Goal: Information Seeking & Learning: Learn about a topic

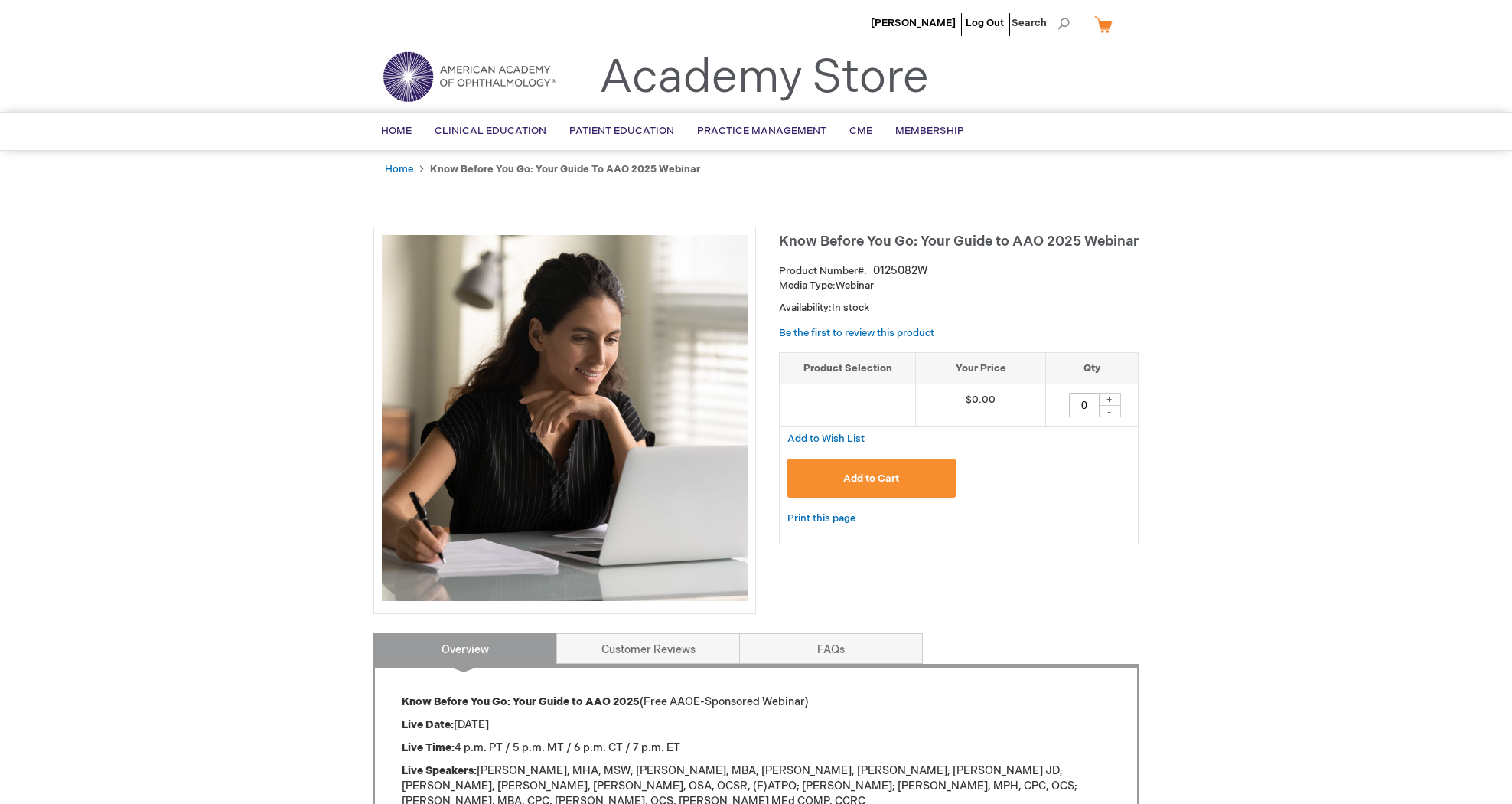
scroll to position [5, 0]
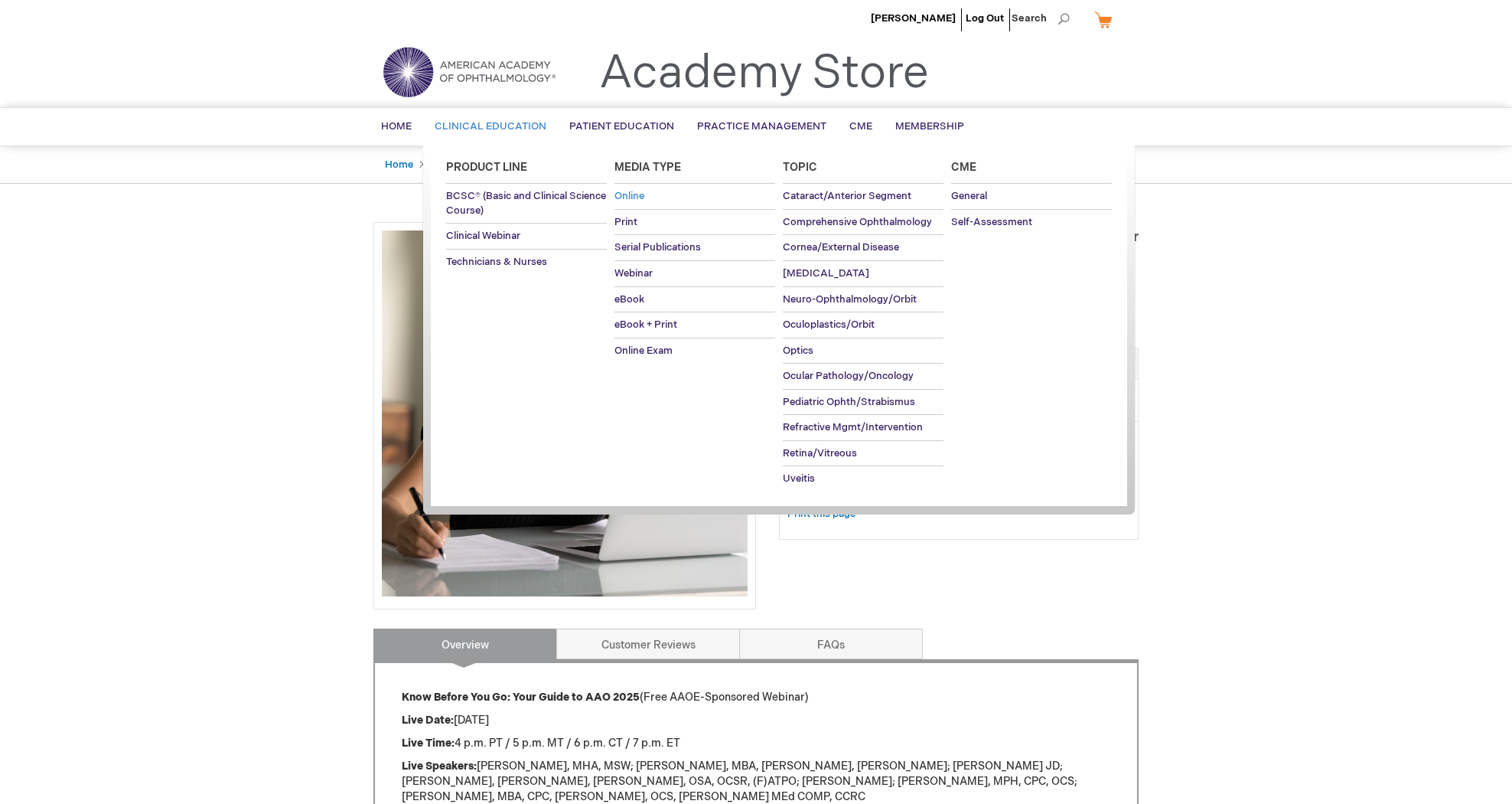
click at [635, 195] on span "Online" at bounding box center [629, 195] width 30 height 13
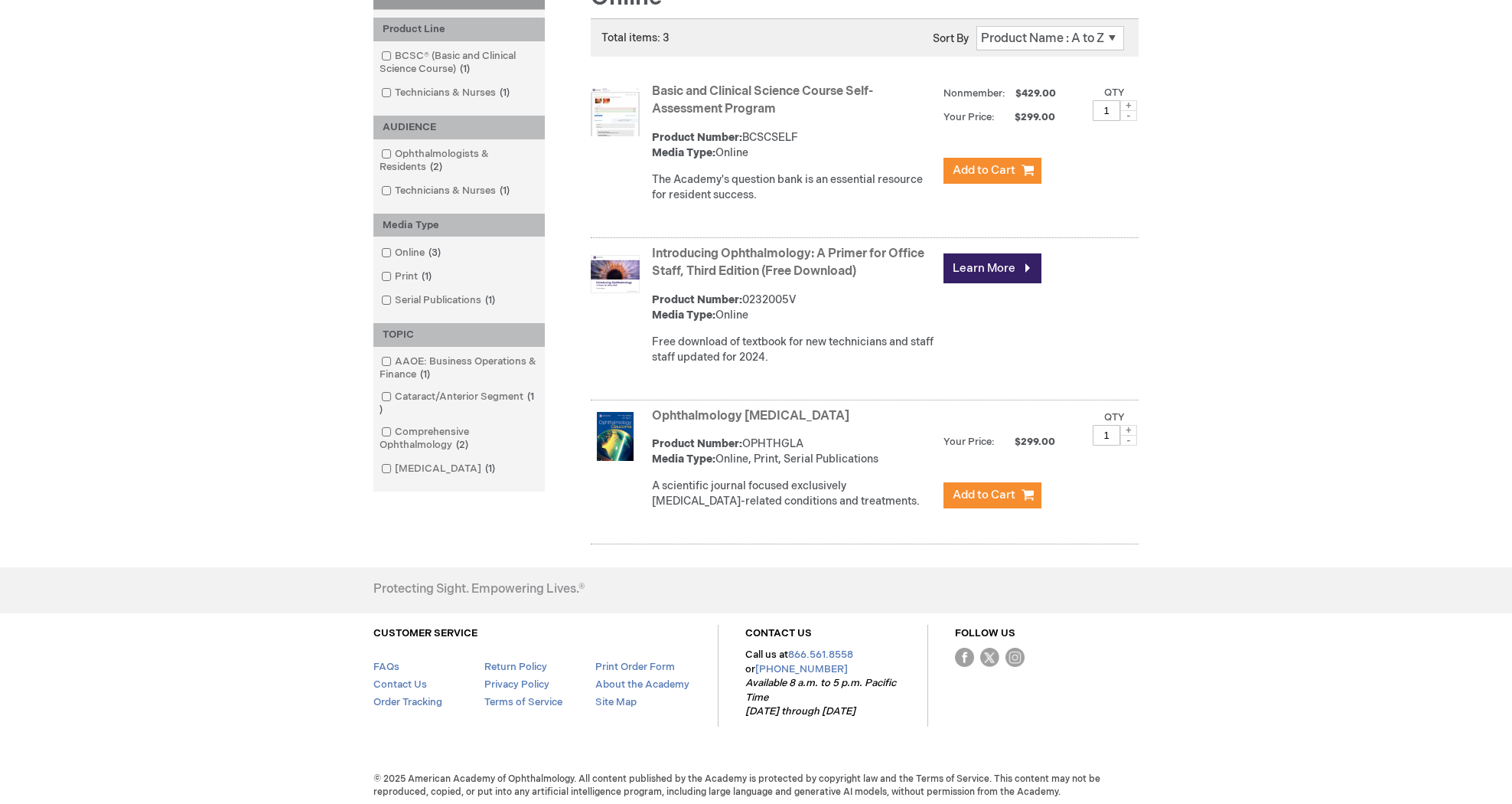
scroll to position [242, 0]
click at [983, 268] on link "Learn More" at bounding box center [992, 268] width 98 height 30
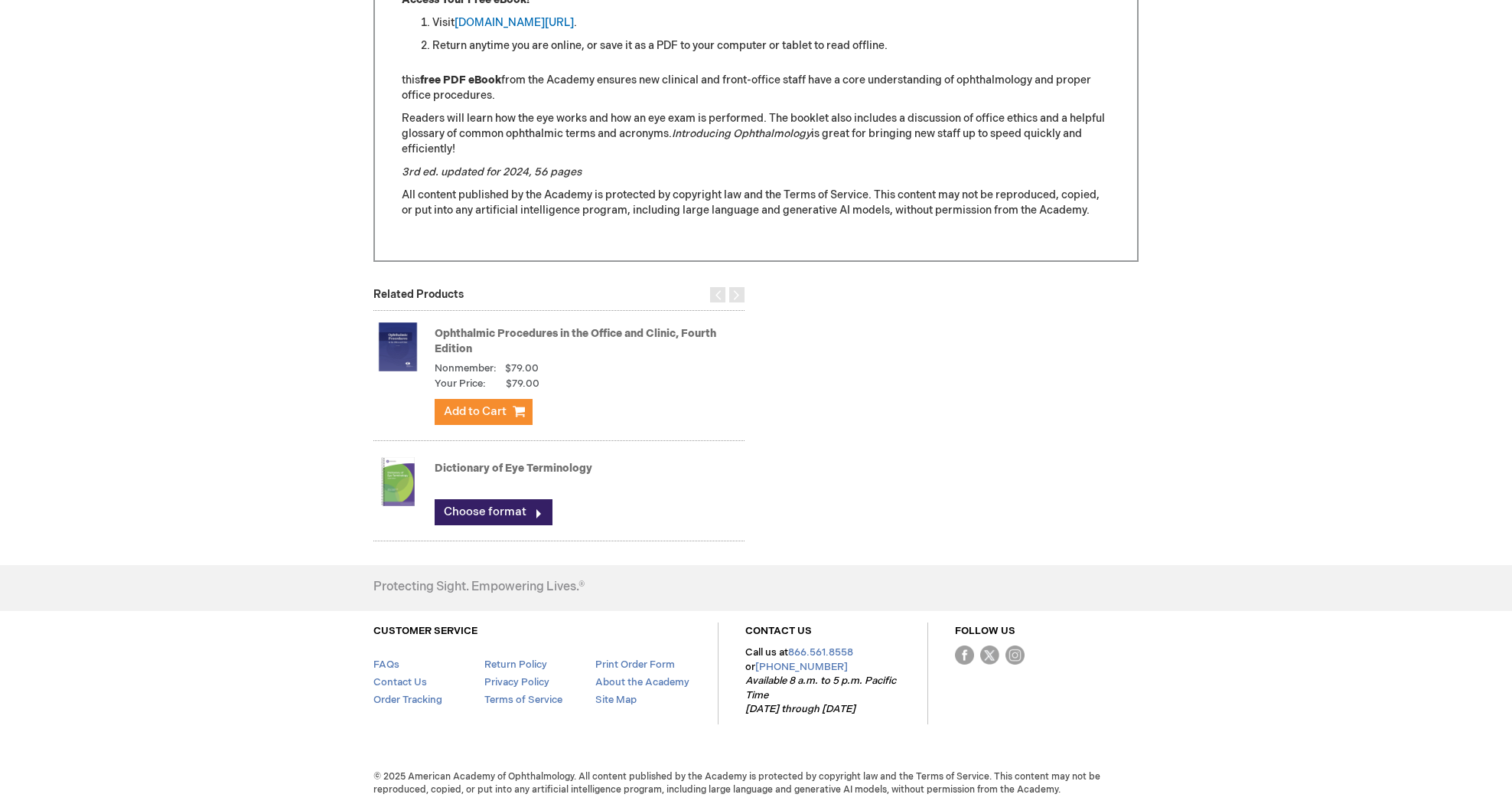
scroll to position [704, 0]
click at [491, 513] on link "Choose format" at bounding box center [493, 511] width 118 height 26
click at [670, 30] on li "Visit [DOMAIN_NAME][URL] ." at bounding box center [772, 23] width 678 height 16
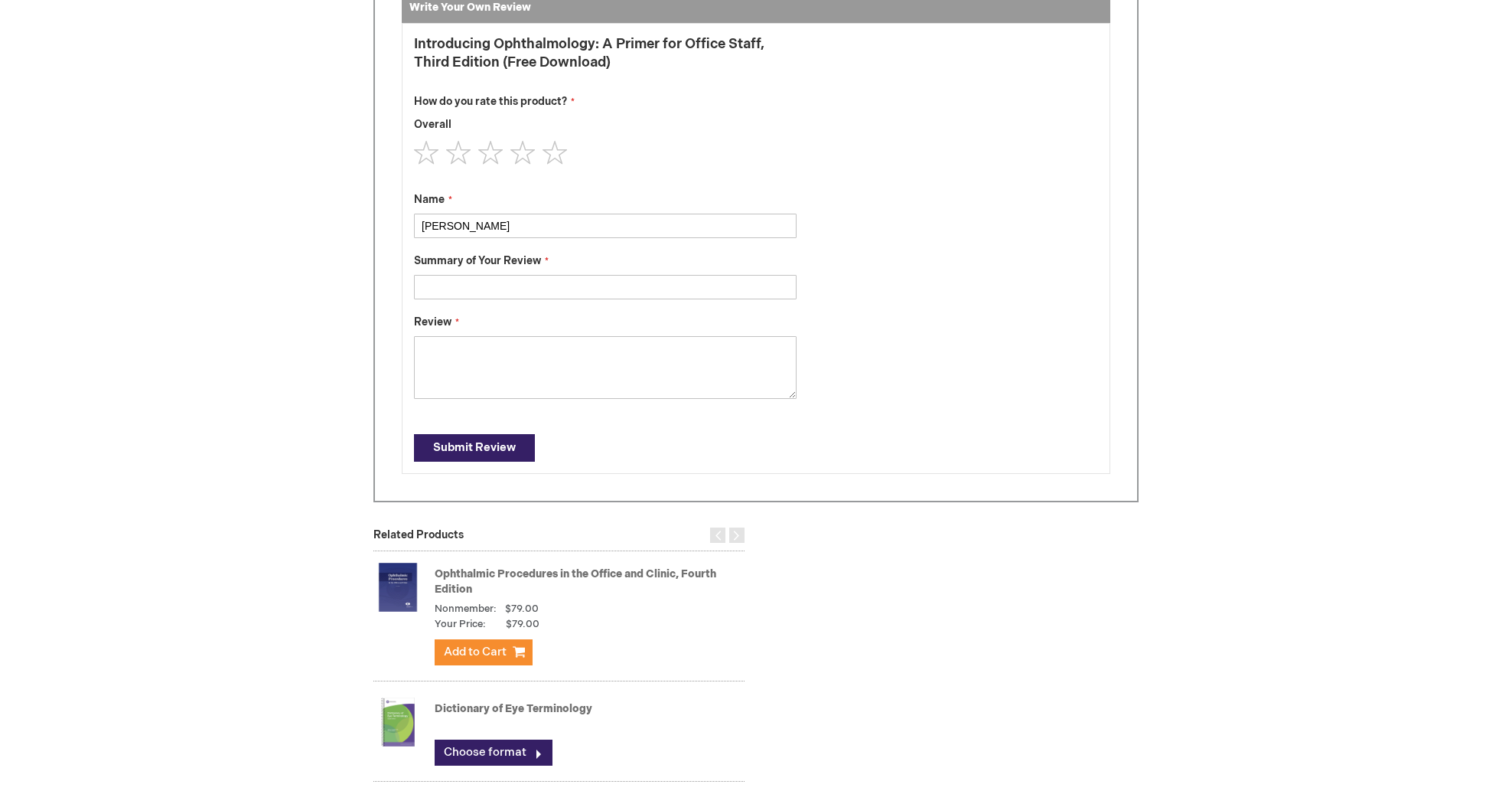
click at [654, 319] on fieldset "You're reviewing: Introducing Ophthalmology: A Primer for Office Staff, Third E…" at bounding box center [605, 219] width 383 height 368
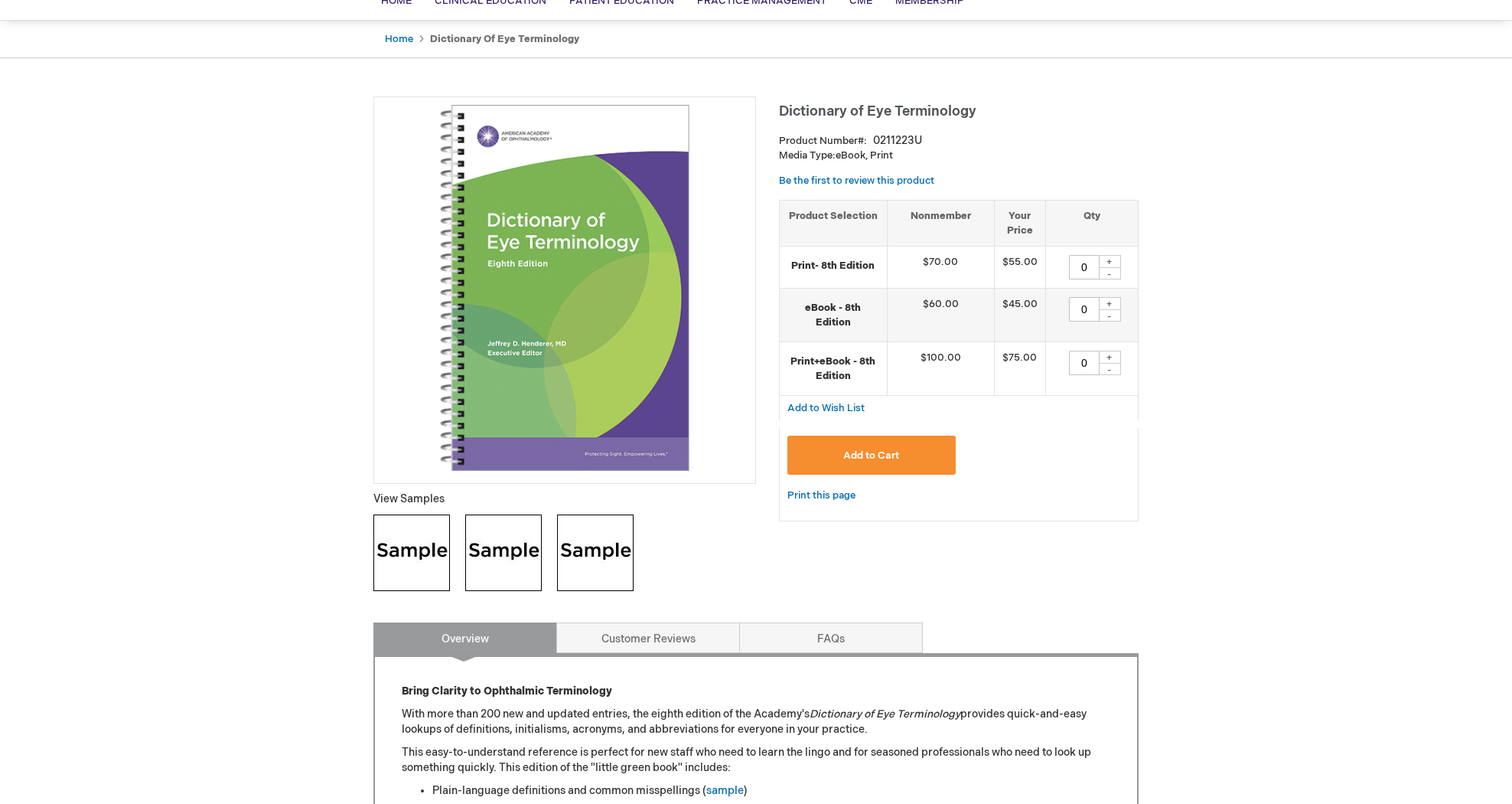
scroll to position [141, 0]
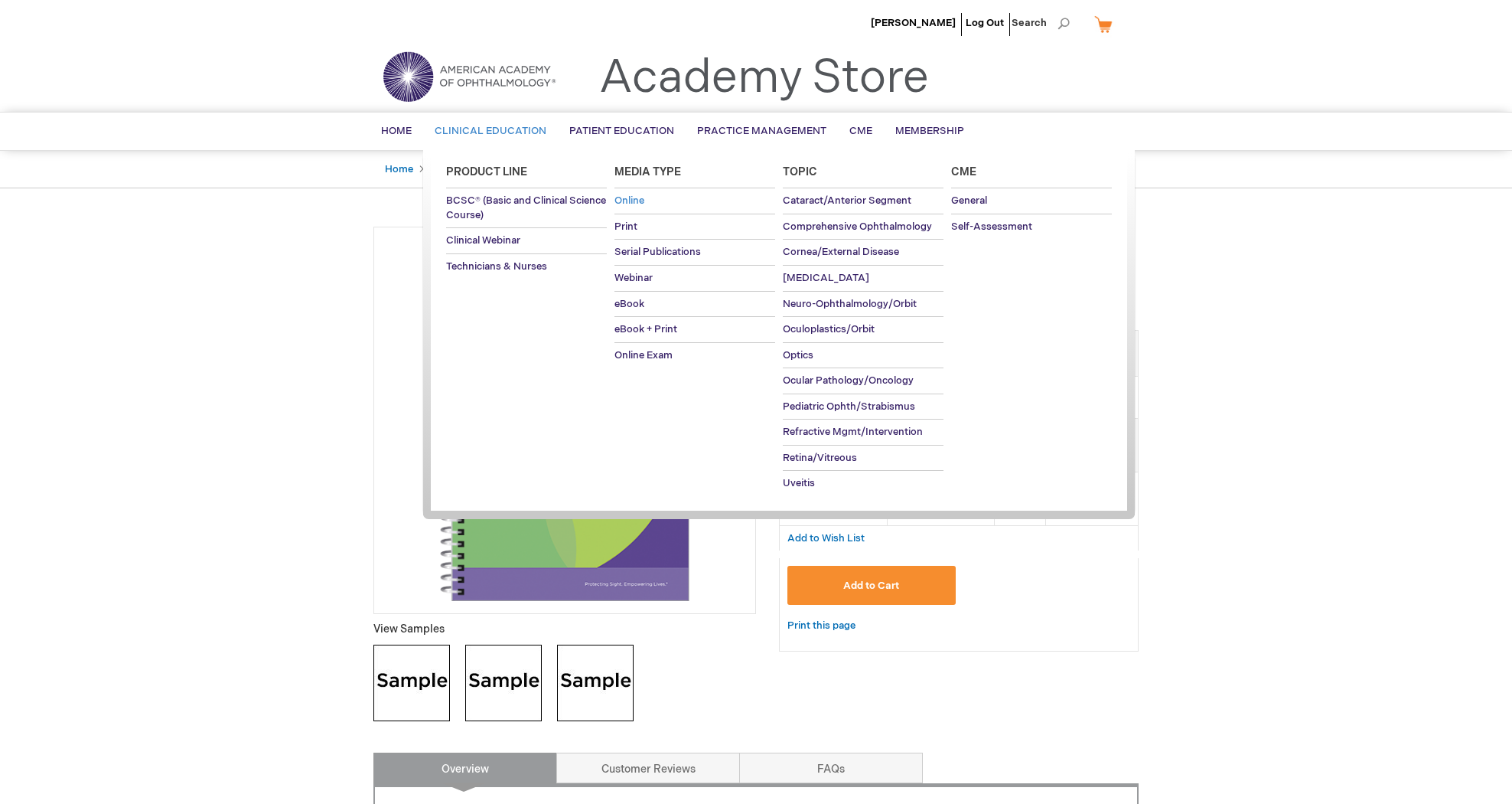
click at [628, 197] on span "Online" at bounding box center [629, 200] width 30 height 13
click at [626, 197] on span "Online" at bounding box center [629, 200] width 30 height 13
click at [639, 196] on span "Online" at bounding box center [629, 200] width 30 height 13
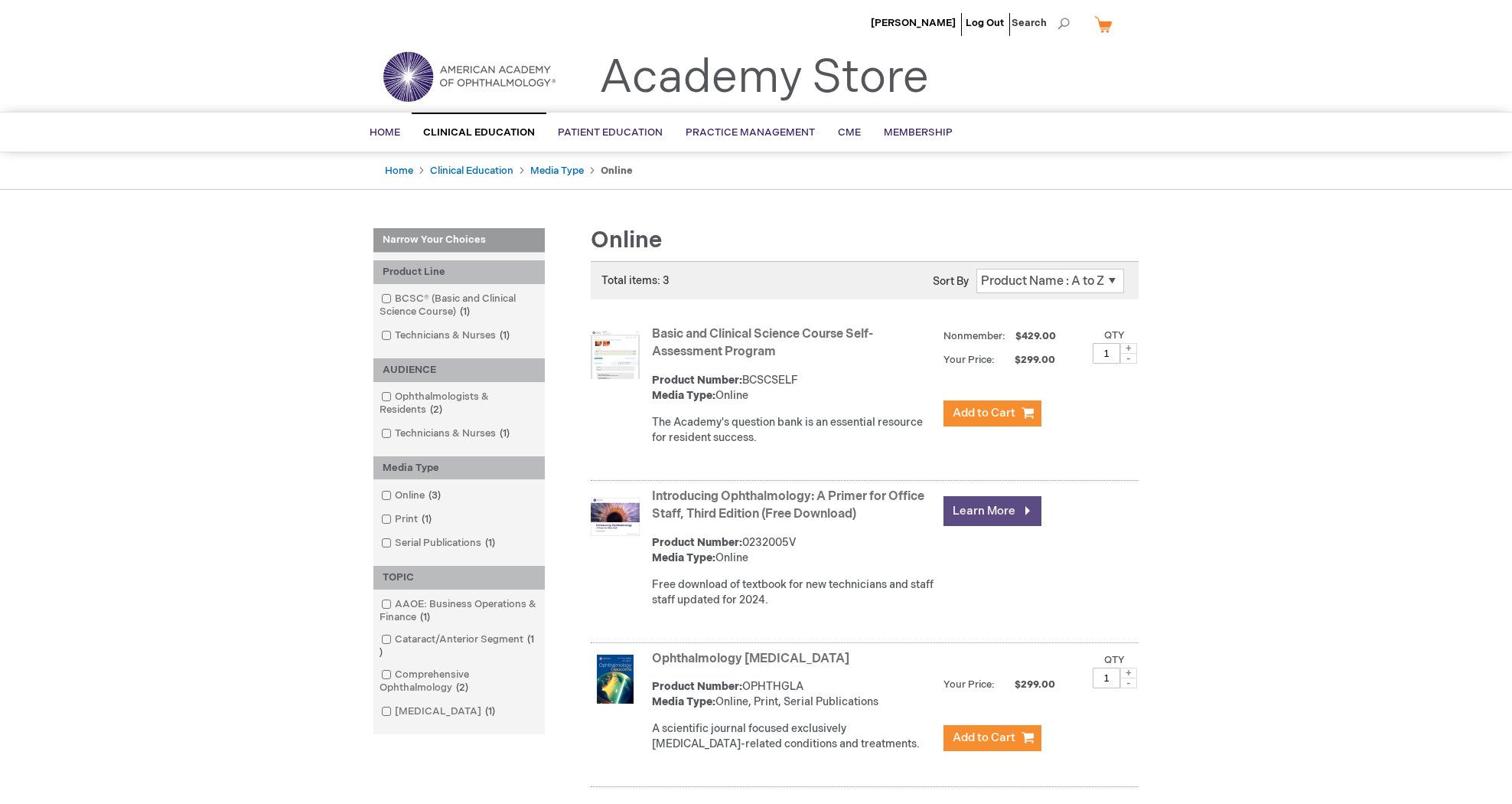
click at [1002, 508] on link "Learn More" at bounding box center [992, 510] width 98 height 30
